Goal: Task Accomplishment & Management: Manage account settings

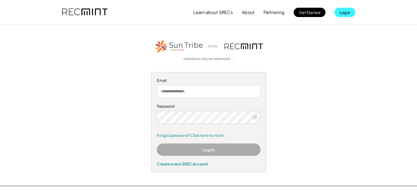
click at [350, 12] on button "Log in" at bounding box center [345, 12] width 21 height 9
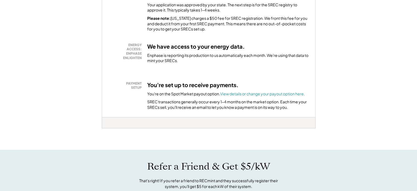
scroll to position [137, 0]
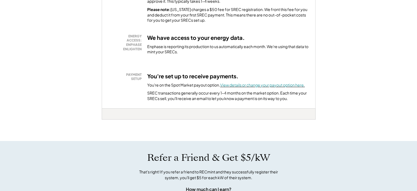
click at [273, 85] on font "View details or change your payout option here." at bounding box center [262, 84] width 85 height 5
